Goal: Communication & Community: Answer question/provide support

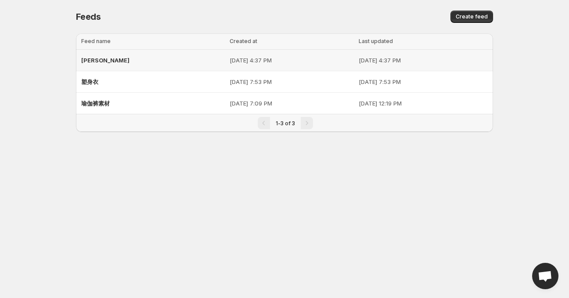
click at [230, 59] on p "[DATE] 4:37 PM" at bounding box center [291, 60] width 123 height 9
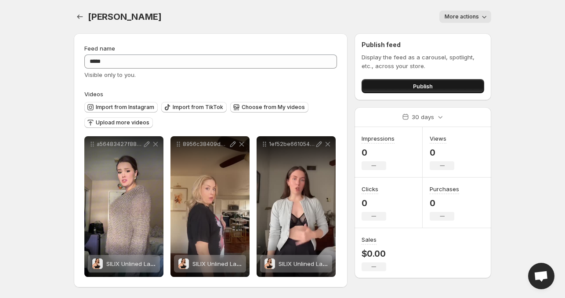
click at [425, 87] on span "Publish" at bounding box center [423, 86] width 20 height 9
click at [539, 267] on span "Open chat" at bounding box center [541, 276] width 26 height 26
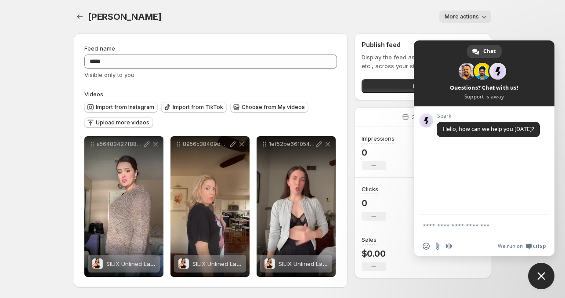
click at [440, 226] on textarea "Compose your message..." at bounding box center [475, 226] width 104 height 8
type textarea "**"
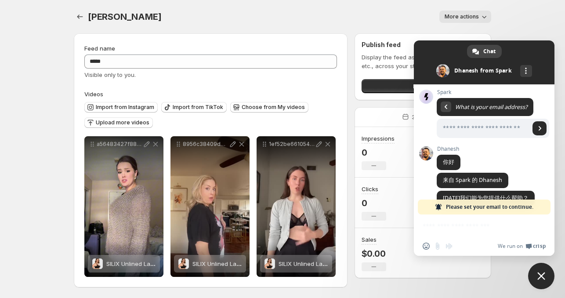
scroll to position [88, 0]
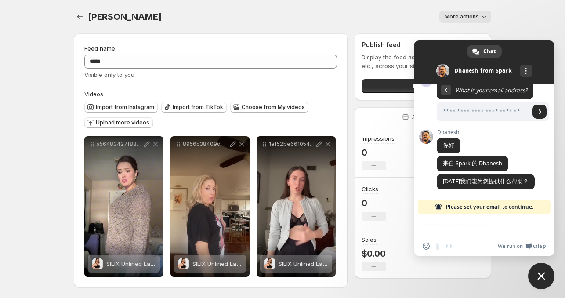
click at [452, 228] on div "Insert an emoji Send a file Audio message We run on Crisp" at bounding box center [484, 234] width 141 height 41
click at [430, 229] on div "Insert an emoji Send a file Audio message We run on Crisp" at bounding box center [484, 234] width 141 height 41
click at [437, 223] on div "Insert an emoji Send a file Audio message We run on Crisp" at bounding box center [484, 234] width 141 height 41
click at [461, 234] on div "Insert an emoji Send a file Audio message We run on Crisp" at bounding box center [484, 234] width 141 height 41
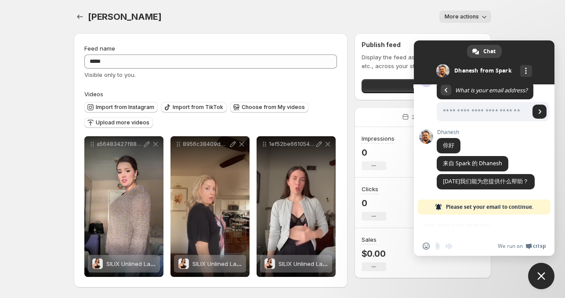
drag, startPoint x: 455, startPoint y: 246, endPoint x: 462, endPoint y: 237, distance: 11.3
click at [455, 247] on div "Insert an emoji Send a file Audio message" at bounding box center [440, 245] width 34 height 7
click at [460, 229] on div "Insert an emoji Send a file Audio message We run on Crisp" at bounding box center [484, 234] width 141 height 41
click at [461, 221] on div "Insert an emoji Send a file Audio message We run on Crisp" at bounding box center [484, 234] width 141 height 41
click at [453, 205] on span "Please set your email to continue." at bounding box center [489, 206] width 87 height 15
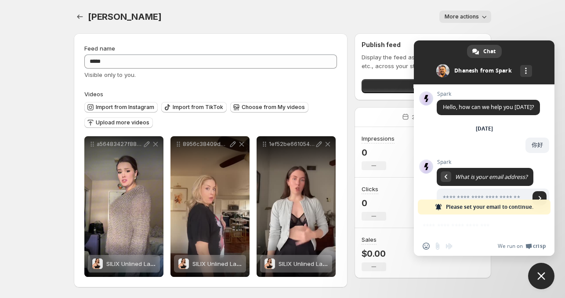
scroll to position [88, 0]
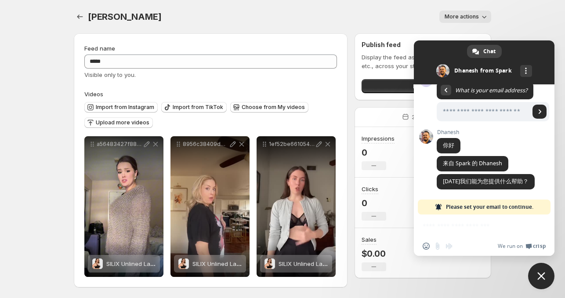
click at [448, 225] on div "Insert an emoji Send a file Audio message We run on Crisp" at bounding box center [484, 234] width 141 height 41
click at [450, 225] on div "Insert an emoji Send a file Audio message We run on Crisp" at bounding box center [484, 234] width 141 height 41
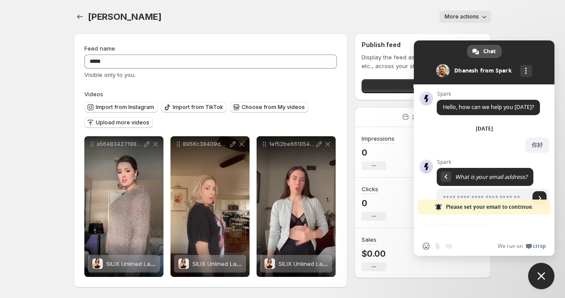
click at [483, 52] on span "Chat" at bounding box center [489, 51] width 12 height 13
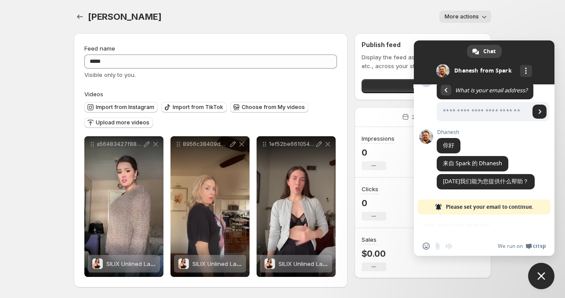
click at [495, 207] on span "Please set your email to continue." at bounding box center [489, 206] width 87 height 15
click at [521, 205] on span "Please set your email to continue." at bounding box center [489, 206] width 87 height 15
click at [471, 107] on input "Enter your email address..." at bounding box center [483, 111] width 93 height 19
type input "**********"
click at [538, 109] on span "Send" at bounding box center [540, 111] width 4 height 4
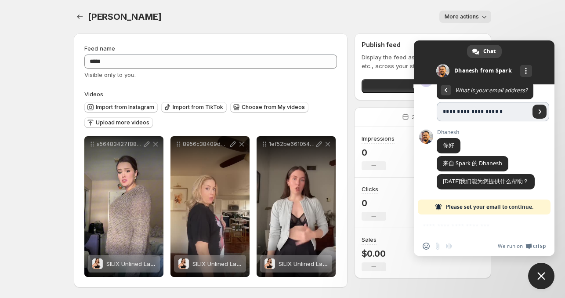
scroll to position [16, 0]
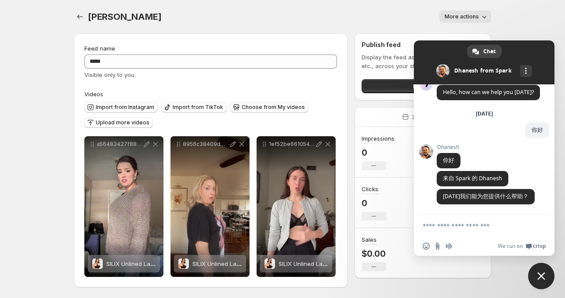
click at [434, 219] on form at bounding box center [475, 226] width 104 height 24
click at [437, 222] on textarea "Compose your message..." at bounding box center [475, 226] width 104 height 8
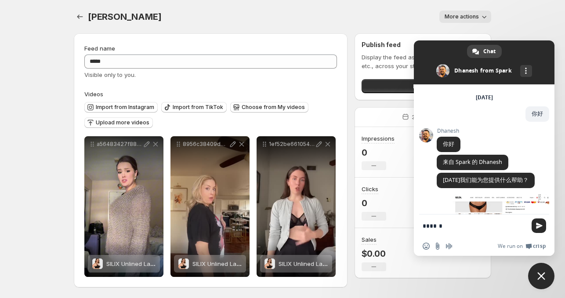
scroll to position [76, 0]
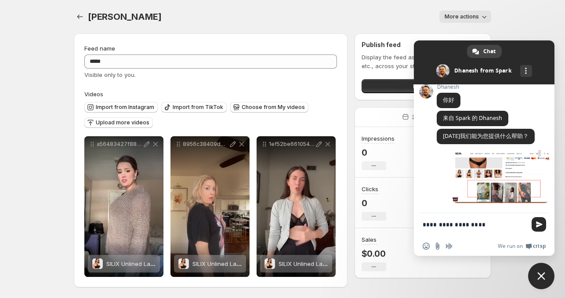
type textarea "**********"
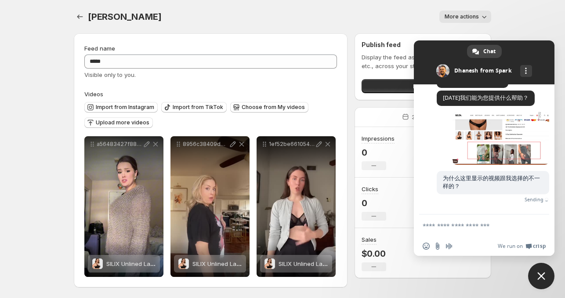
scroll to position [102, 0]
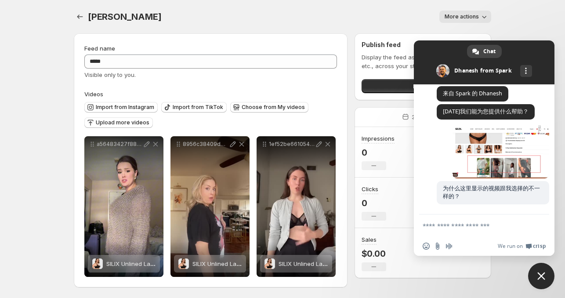
click at [443, 224] on textarea "Compose your message..." at bounding box center [475, 226] width 104 height 8
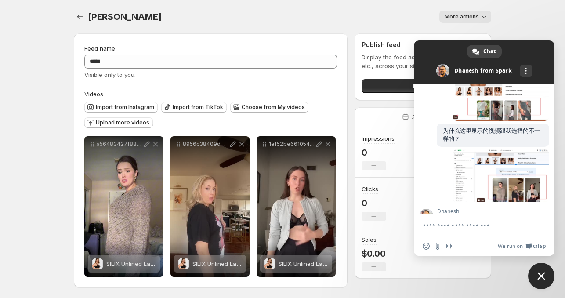
scroll to position [188, 0]
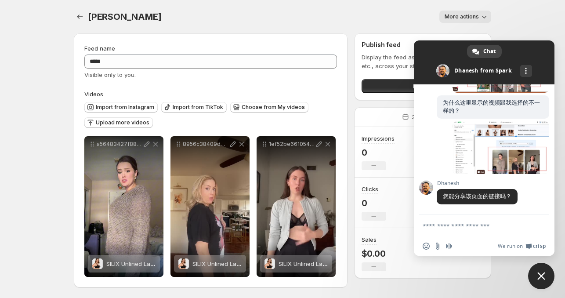
paste textarea "**********"
type textarea "**********"
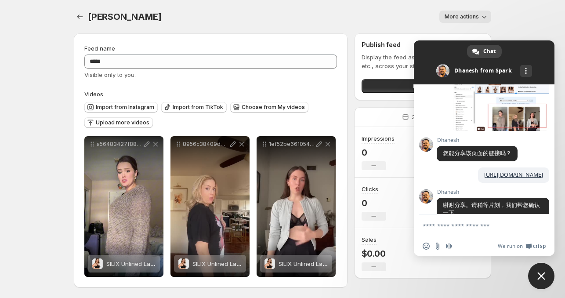
scroll to position [257, 0]
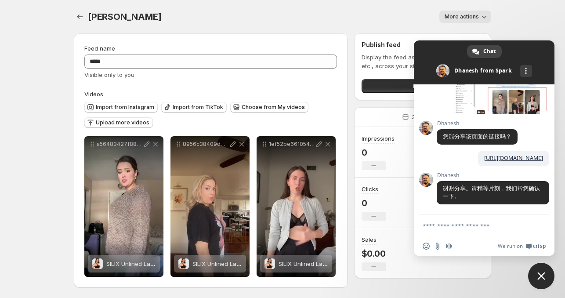
click at [436, 222] on textarea "Compose your message..." at bounding box center [475, 226] width 104 height 8
type textarea "*"
type textarea "**"
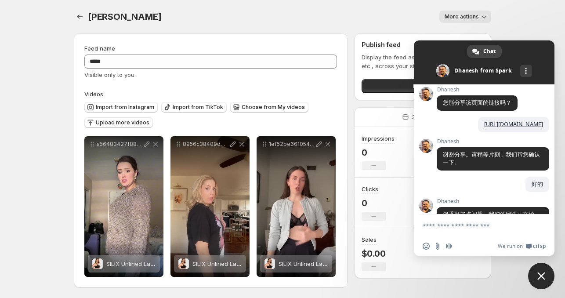
scroll to position [344, 0]
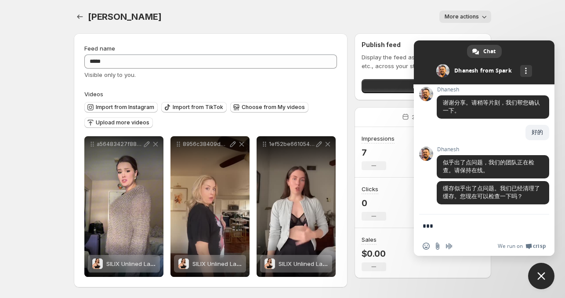
type textarea "**"
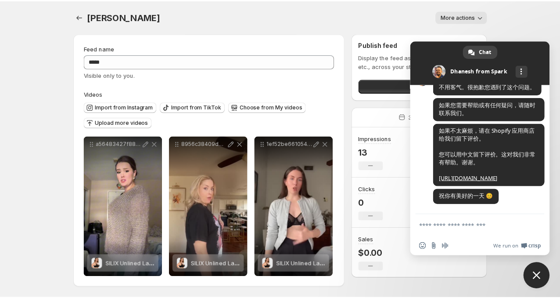
scroll to position [526, 0]
